Goal: Task Accomplishment & Management: Complete application form

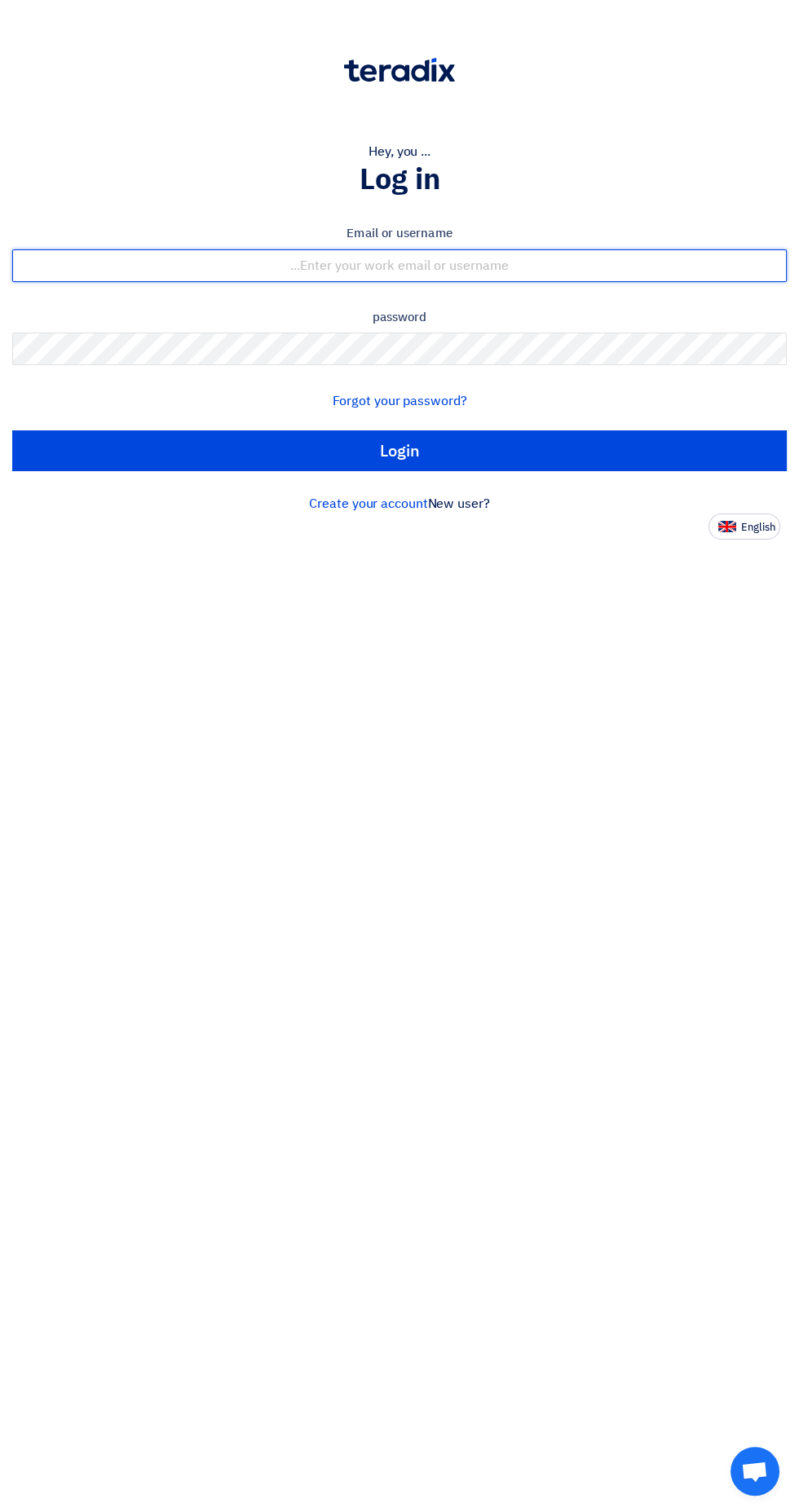
click at [579, 265] on input "text" at bounding box center [400, 265] width 775 height 32
type input "raza_ratariq@hotmail.com"
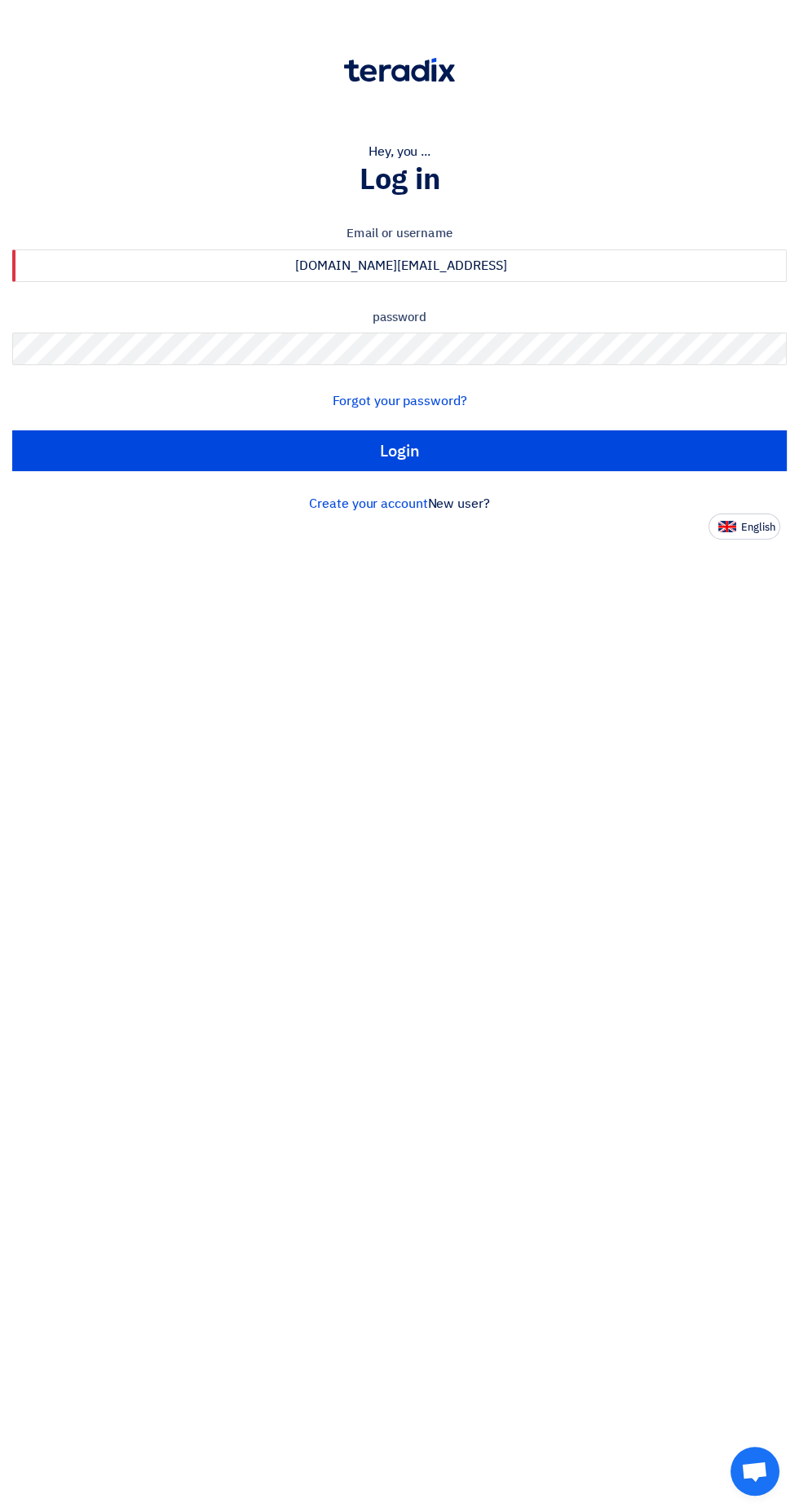
click at [12, 430] on input "Login" at bounding box center [400, 450] width 775 height 41
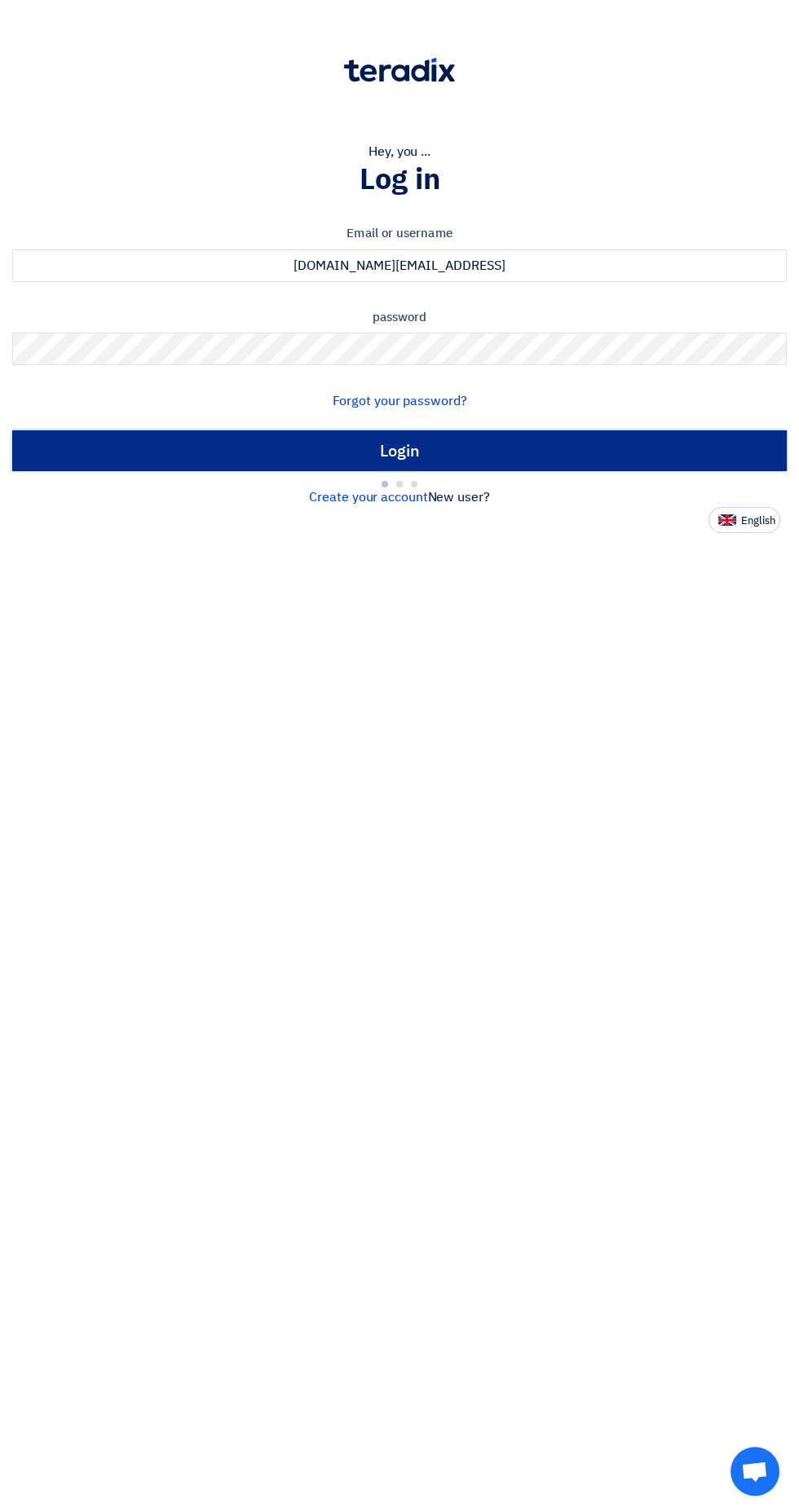
click at [536, 449] on input "Login" at bounding box center [400, 450] width 775 height 41
type input "Sign in"
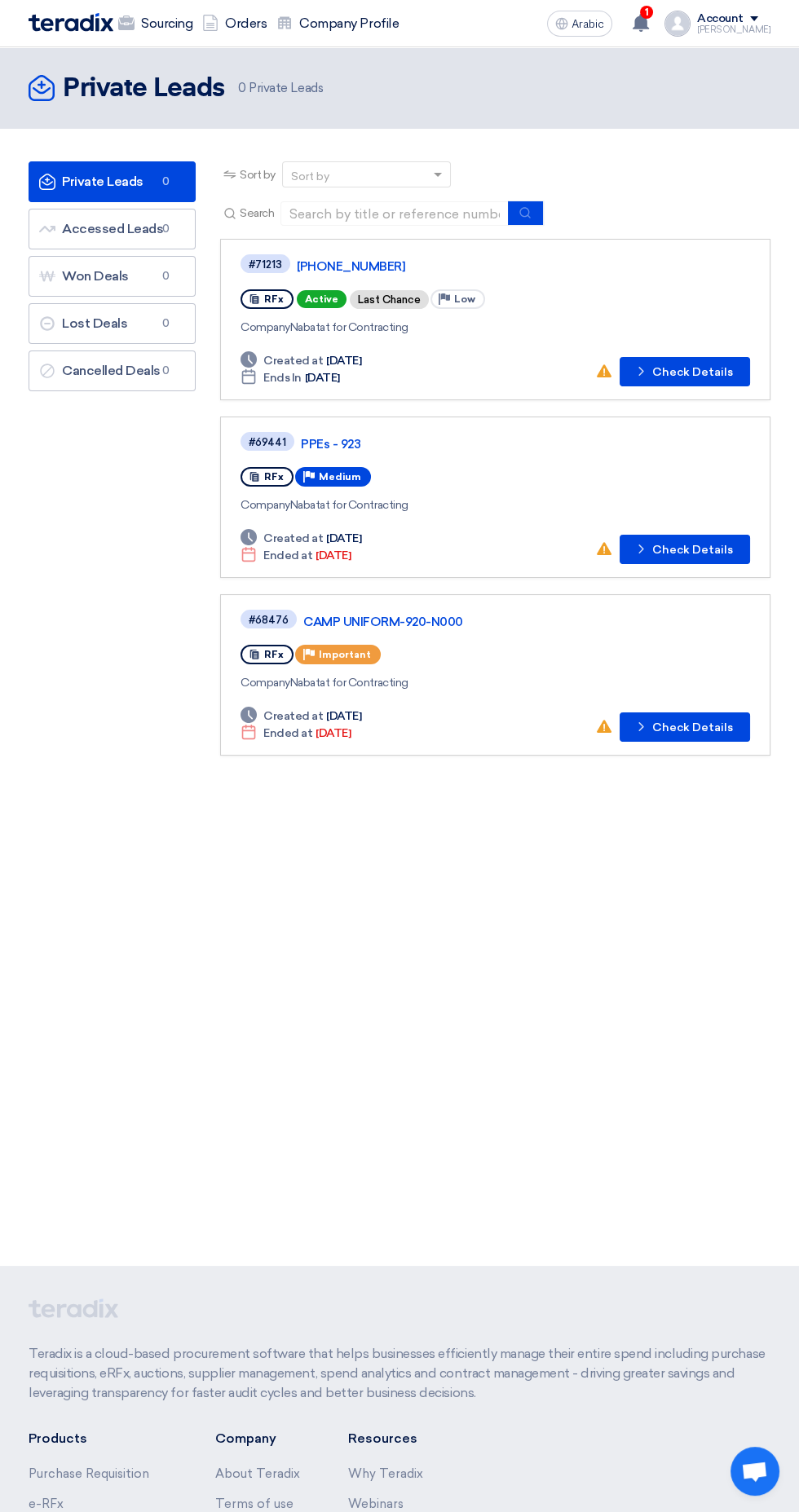
click at [657, 6] on div "Sourcing Orders Company Profile Arabic A 1 New request received, check details …" at bounding box center [400, 23] width 767 height 46
click at [650, 16] on icon at bounding box center [641, 23] width 18 height 18
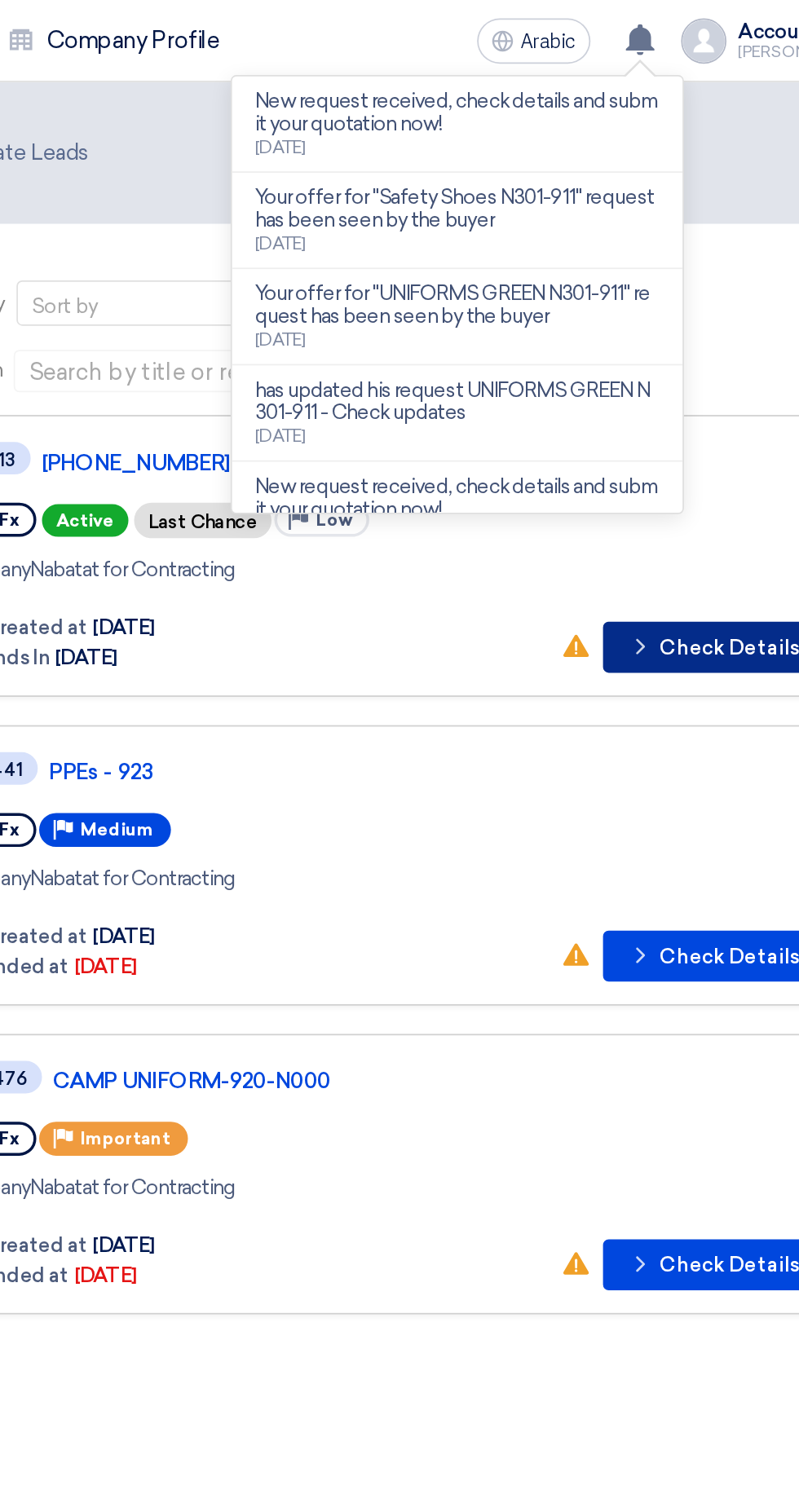
click at [667, 372] on font "Check Details" at bounding box center [692, 372] width 80 height 14
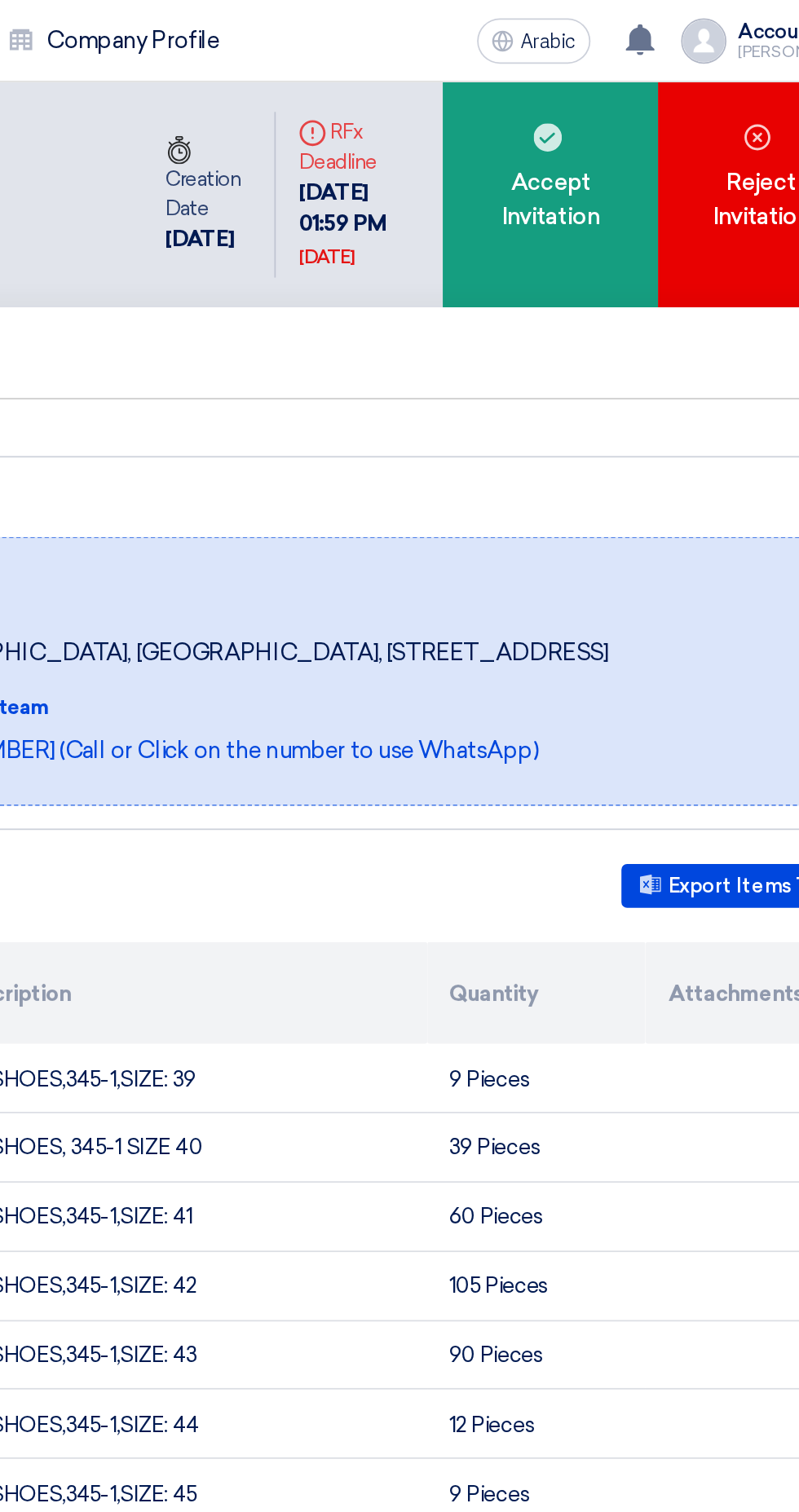
click at [607, 101] on font "Accept Invitation" at bounding box center [590, 114] width 55 height 35
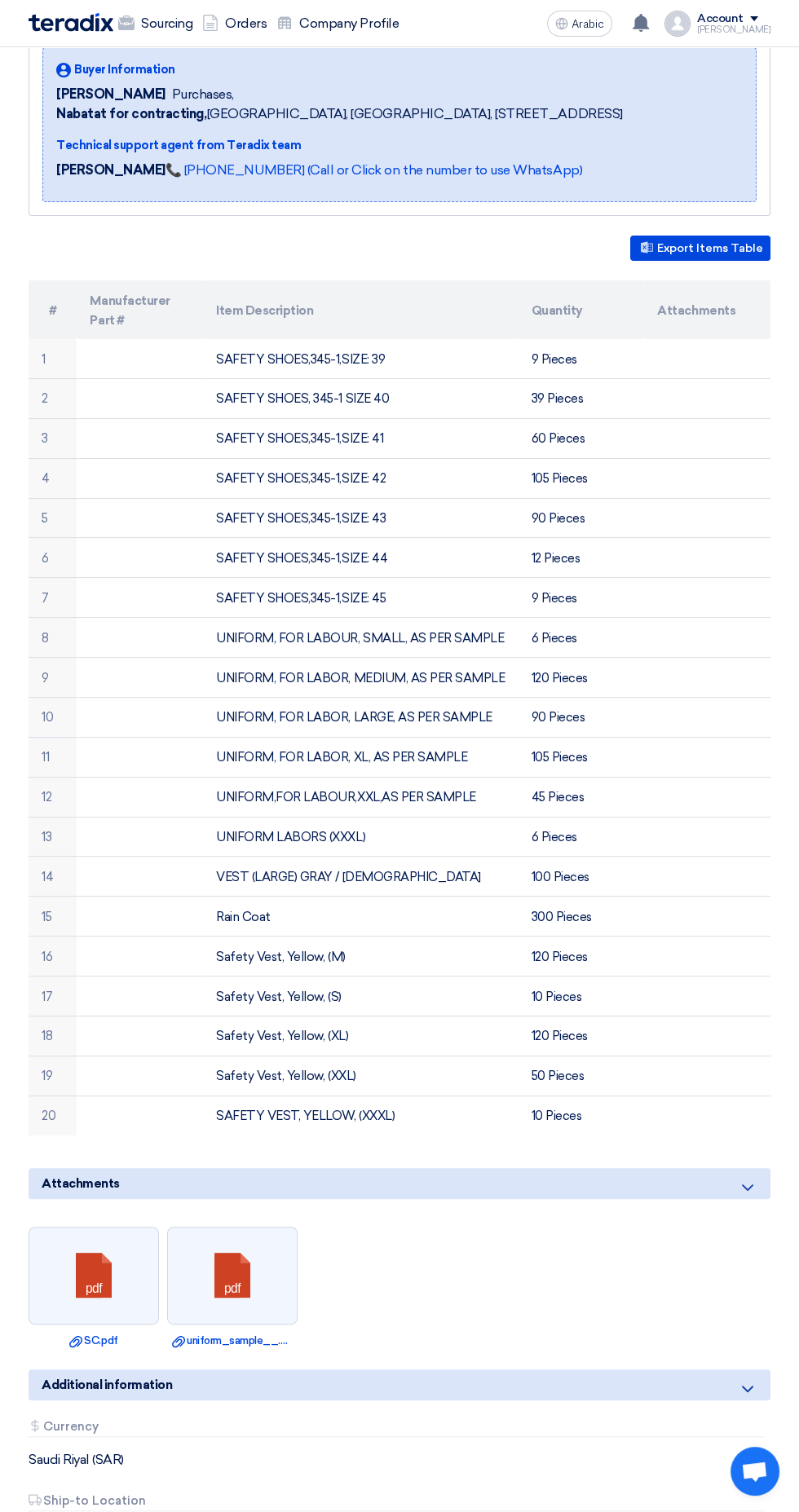
scroll to position [263, 0]
click at [265, 1262] on link at bounding box center [233, 1274] width 131 height 98
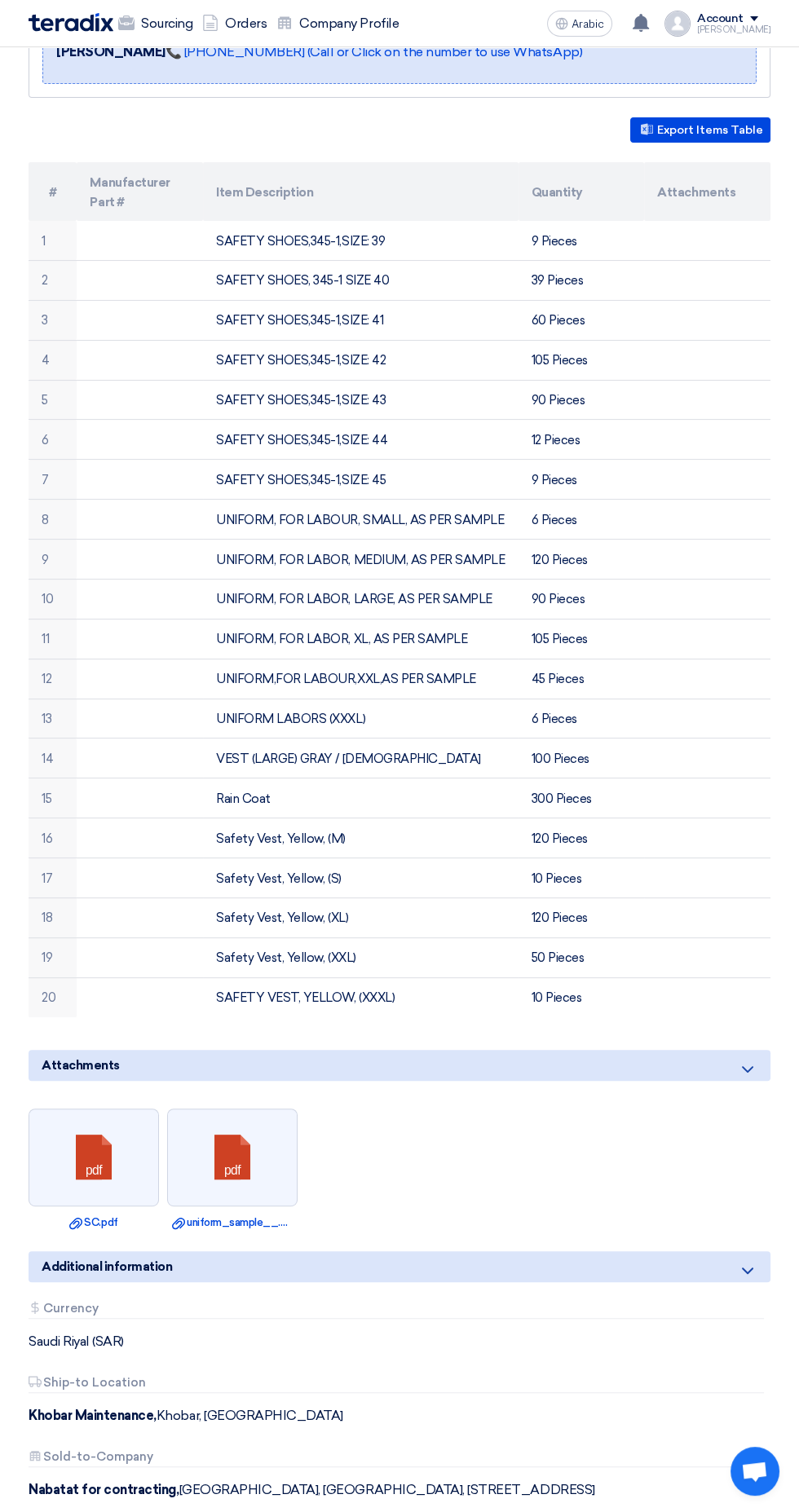
scroll to position [380, 0]
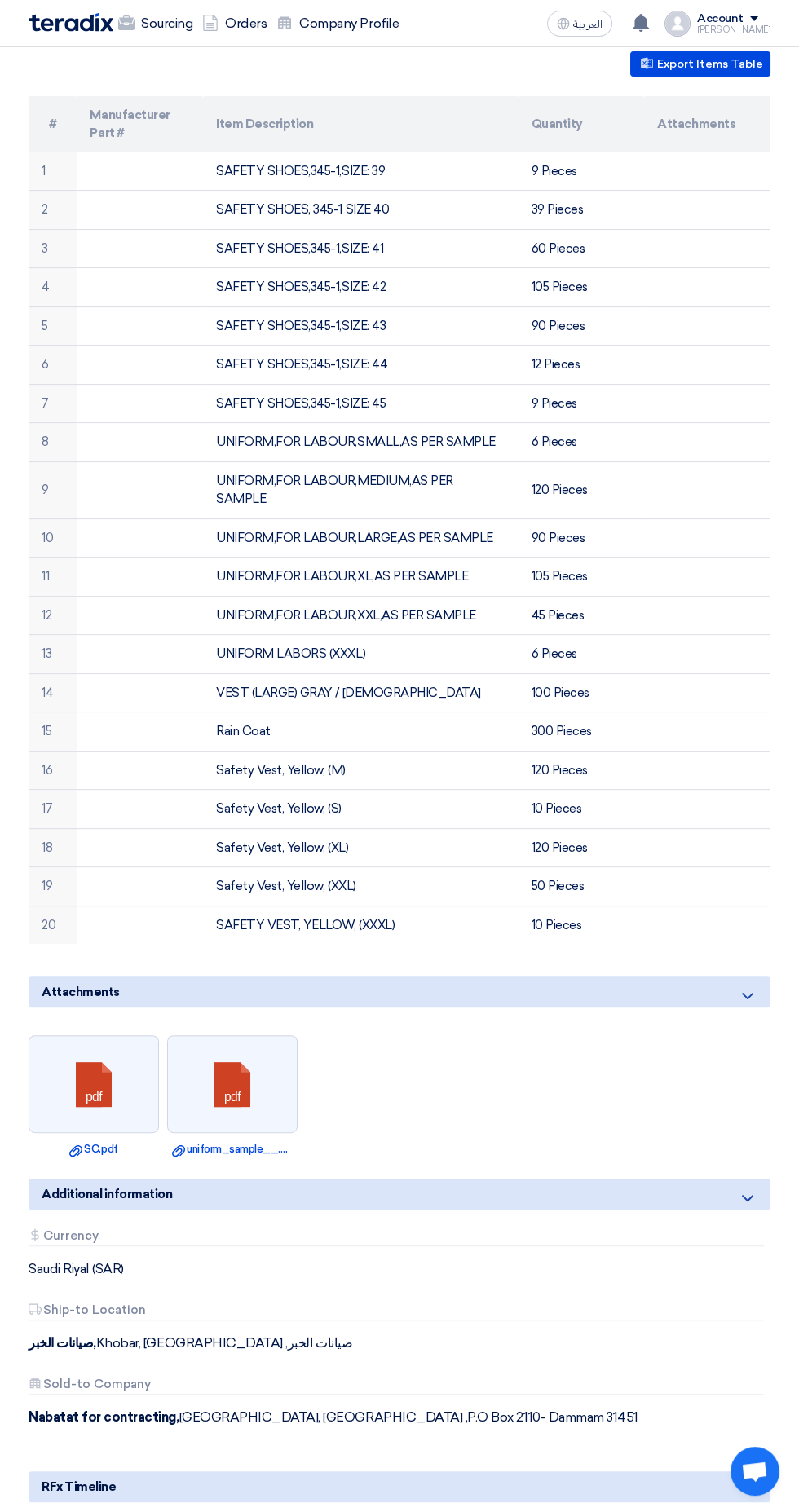
scroll to position [446, 0]
click at [123, 1035] on link at bounding box center [94, 1084] width 131 height 98
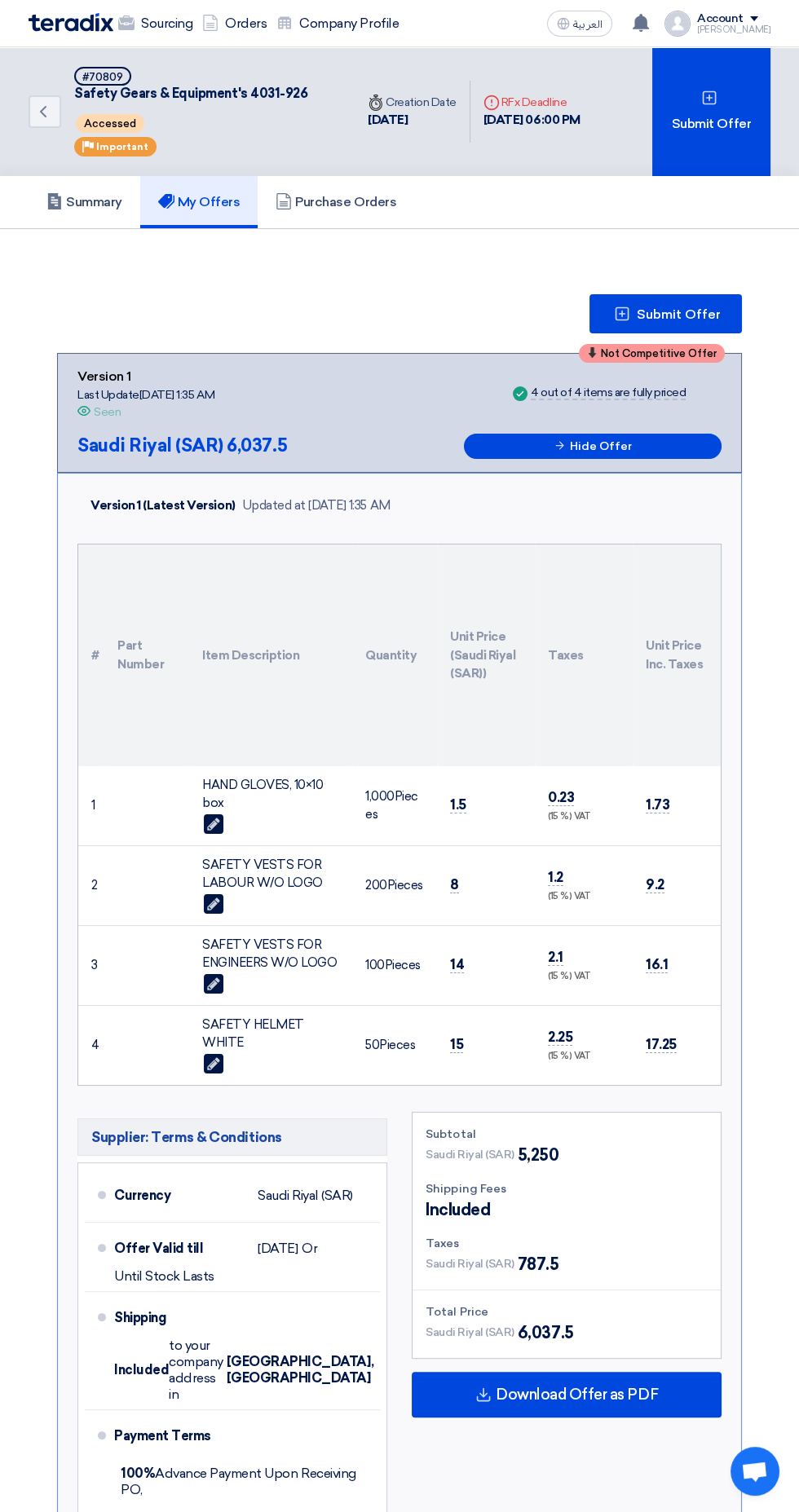
scroll to position [5, 0]
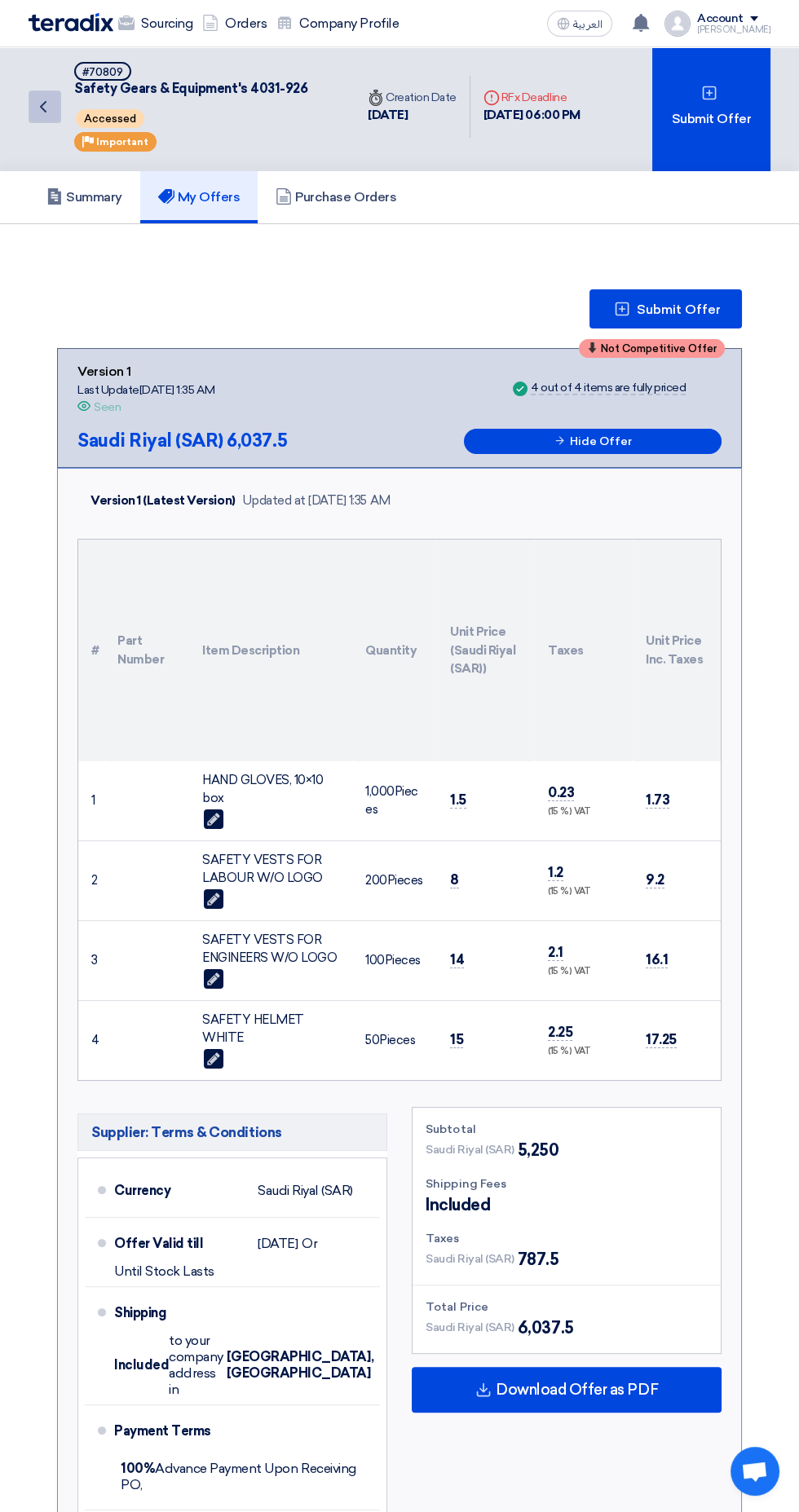
click at [55, 108] on link "Back" at bounding box center [44, 106] width 32 height 32
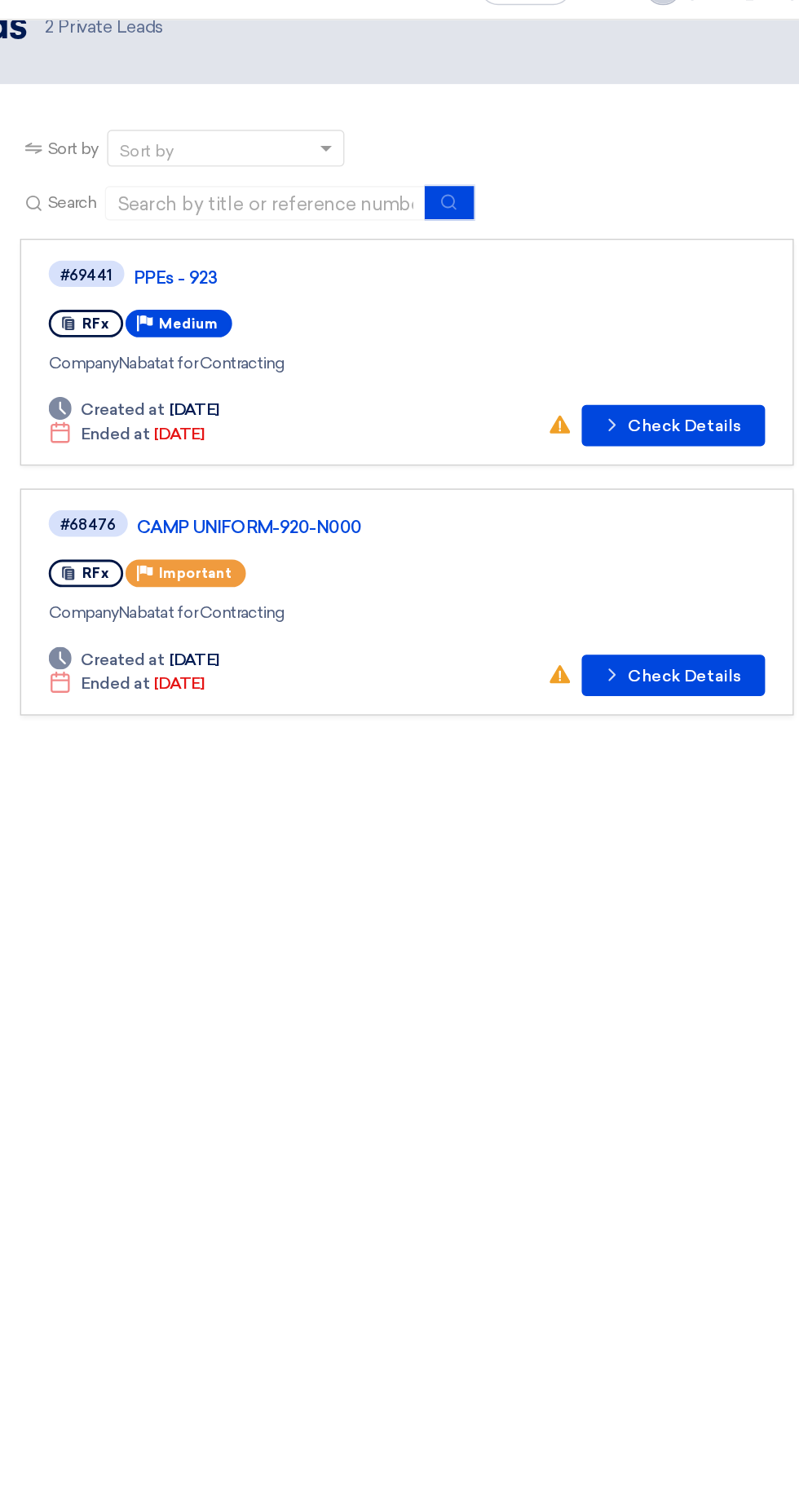
scroll to position [36, 0]
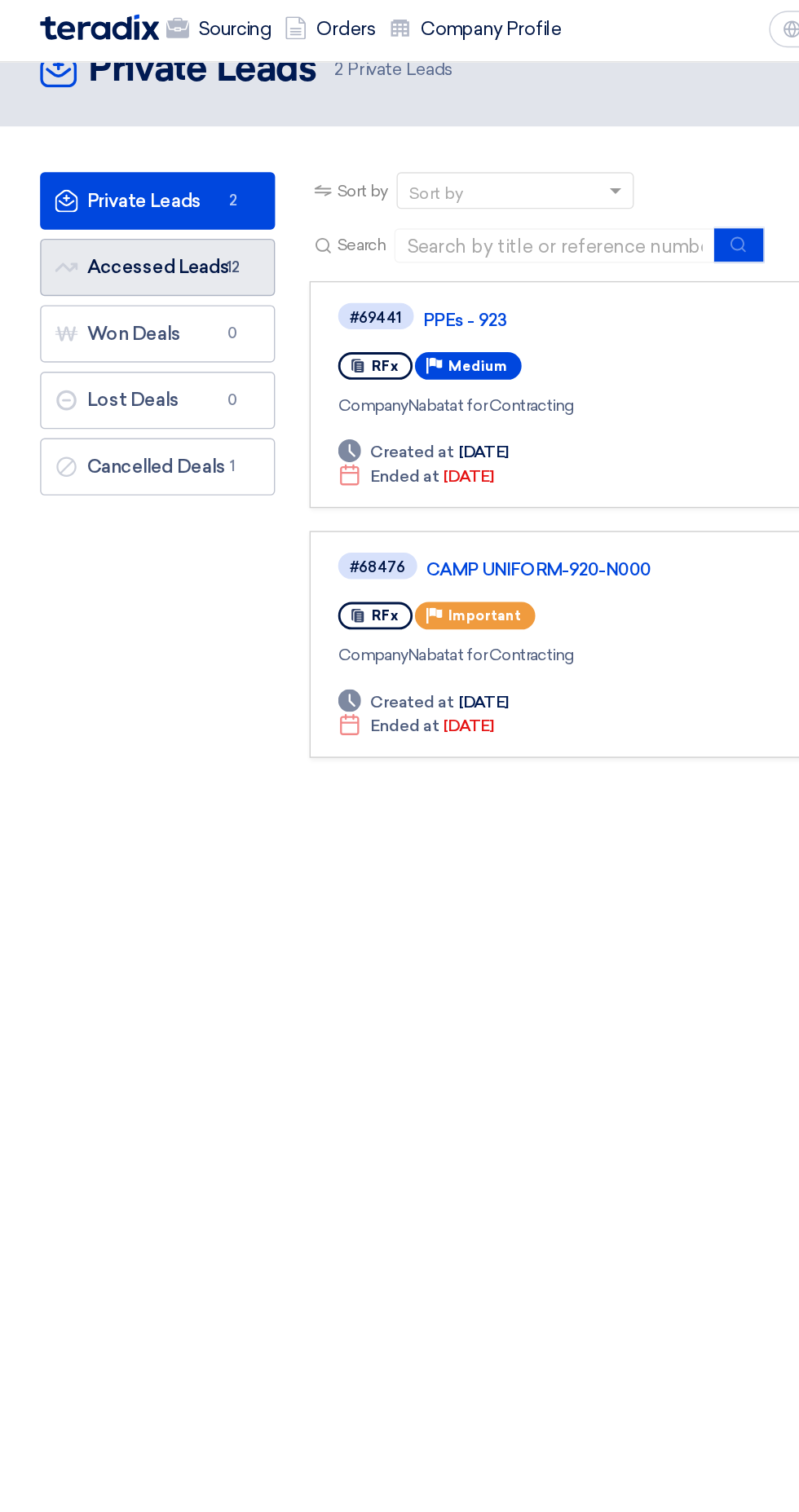
click at [171, 197] on span "12" at bounding box center [166, 194] width 20 height 17
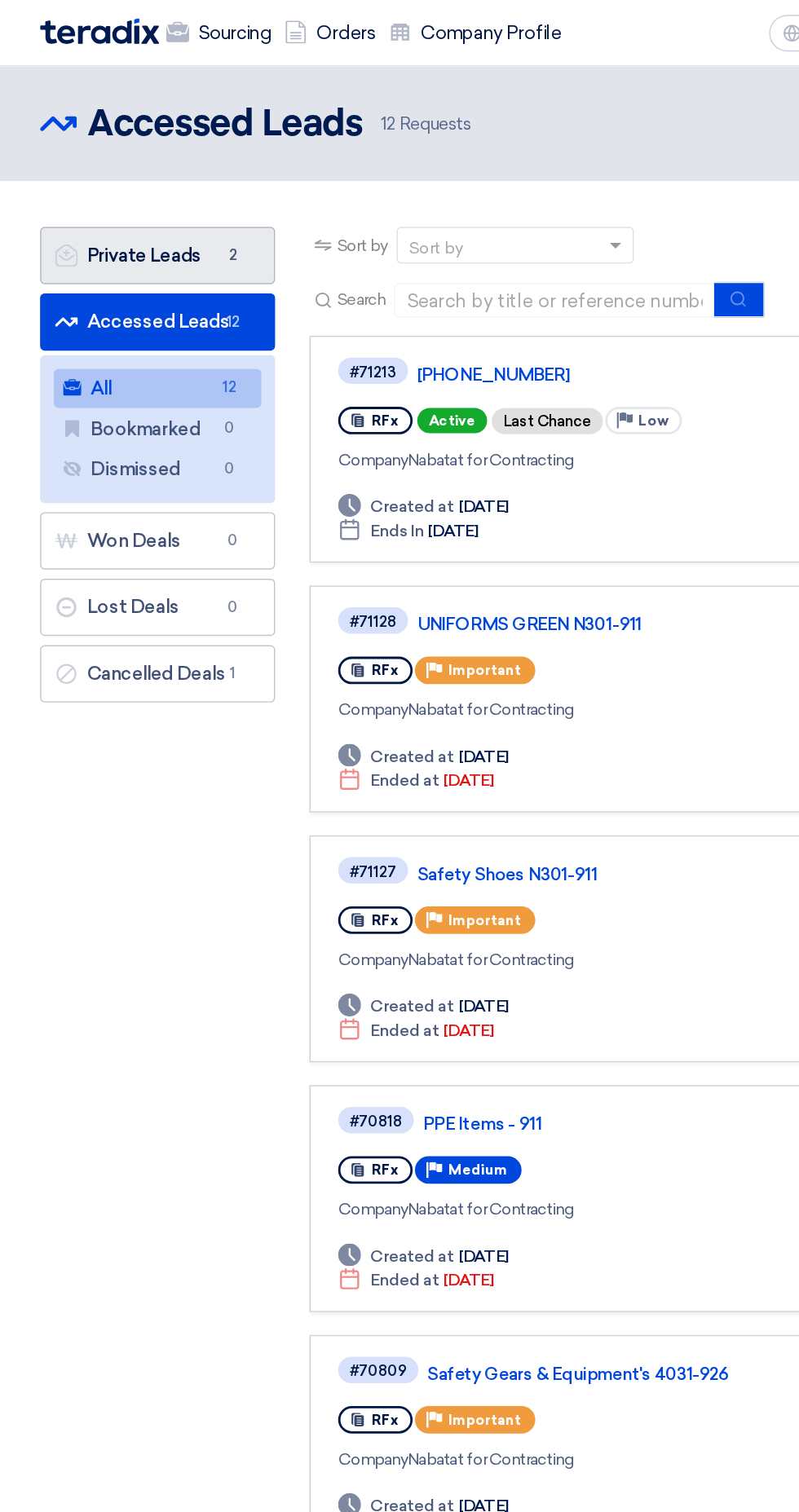
click at [166, 181] on span "2" at bounding box center [166, 182] width 20 height 17
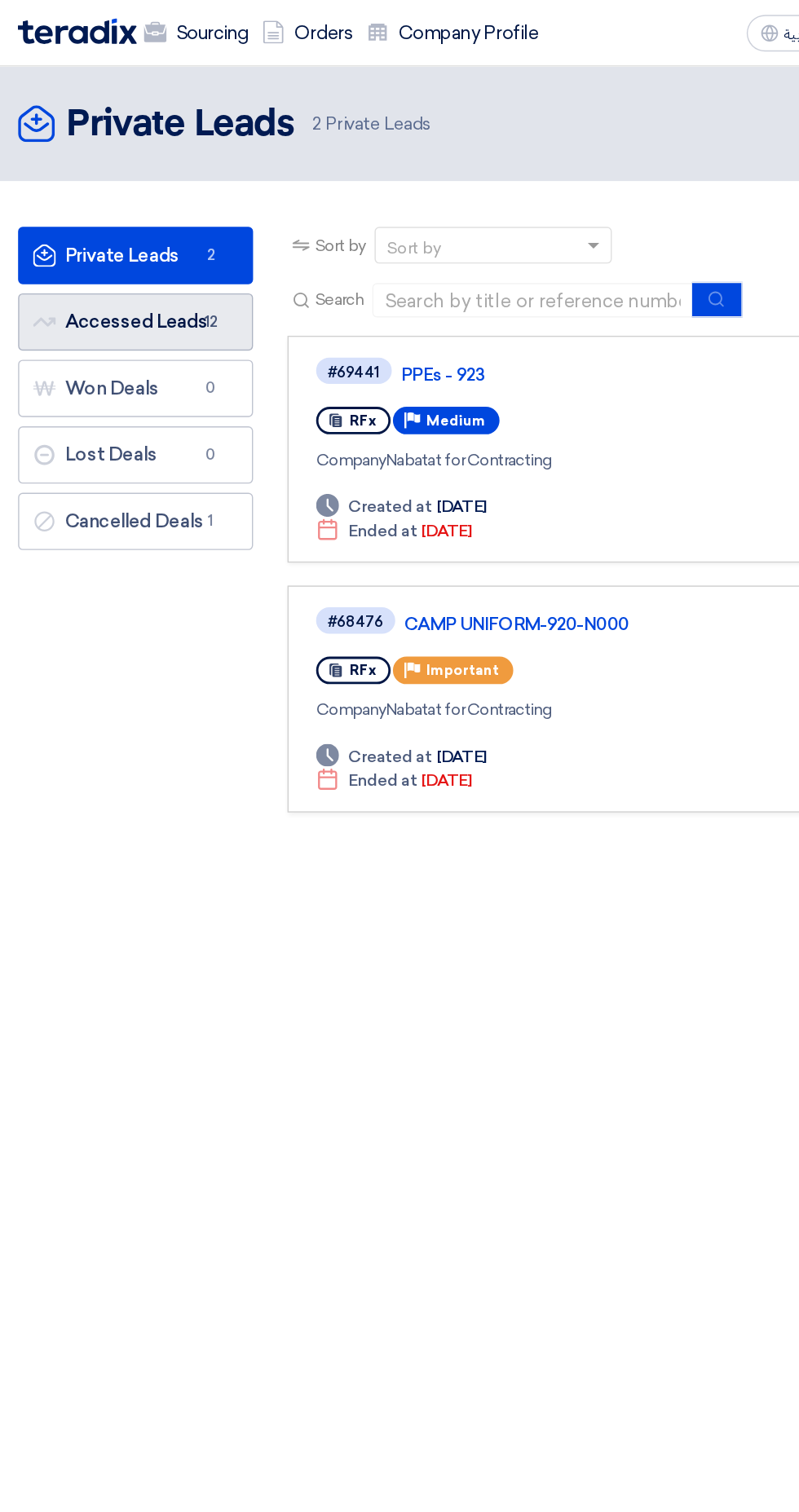
click at [170, 230] on span "12" at bounding box center [166, 229] width 20 height 17
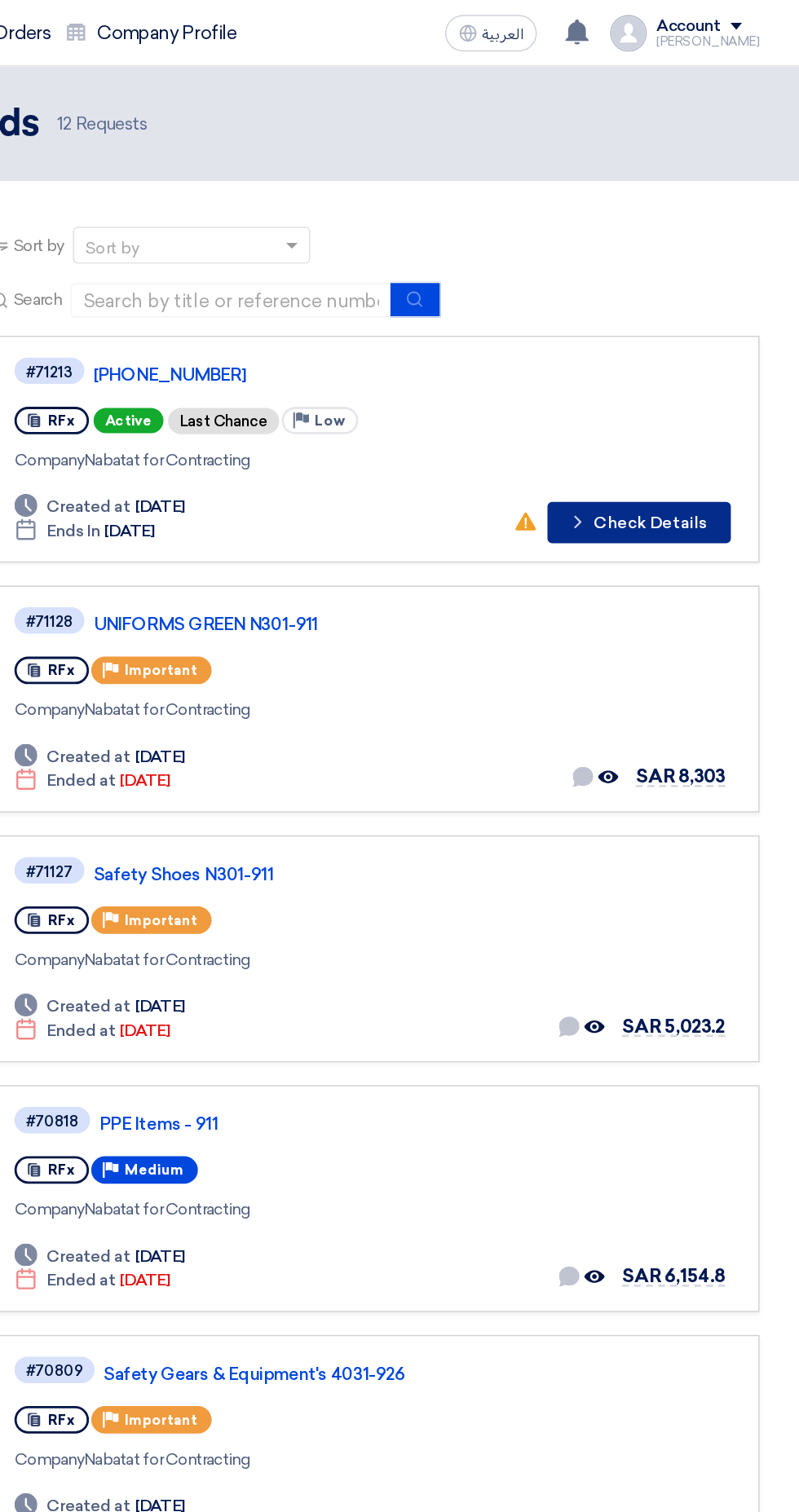
click at [724, 385] on button "Check details Check Details" at bounding box center [685, 371] width 131 height 29
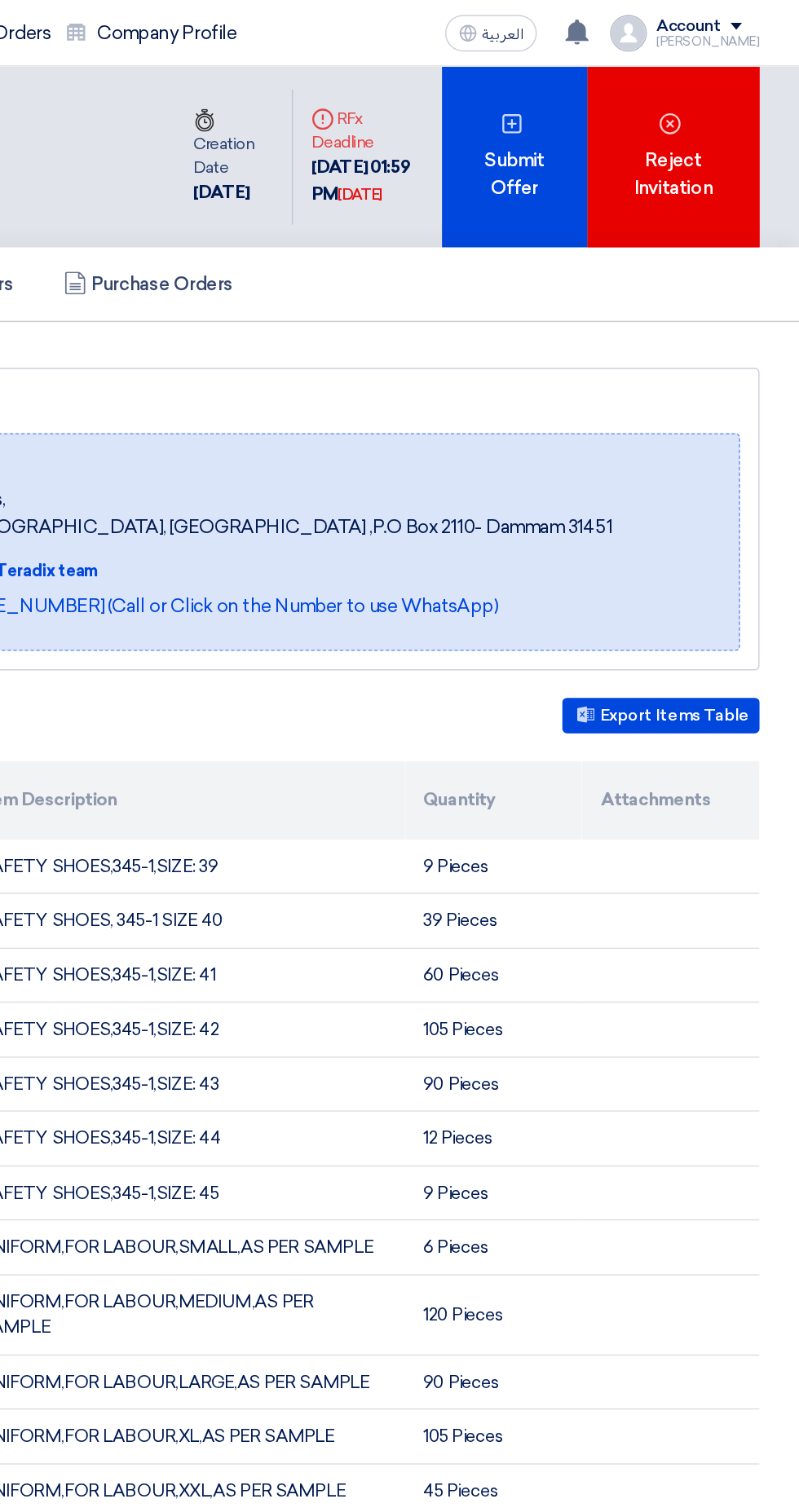
click at [583, 139] on div "Submit Offer" at bounding box center [596, 112] width 103 height 129
